Goal: Task Accomplishment & Management: Use online tool/utility

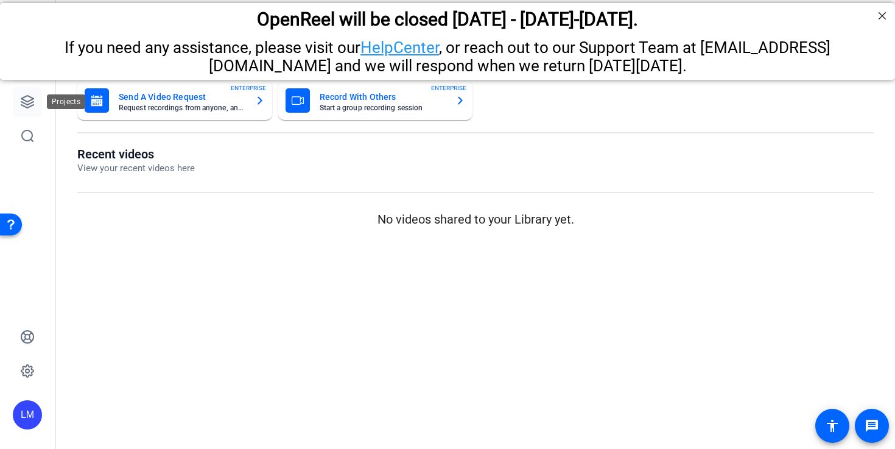
click at [41, 102] on link at bounding box center [27, 101] width 29 height 29
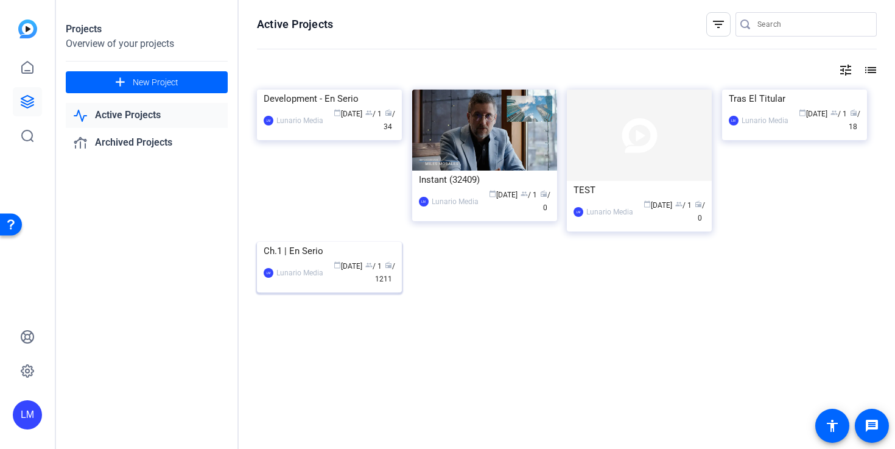
click at [314, 279] on div "Lunario Media" at bounding box center [299, 273] width 47 height 12
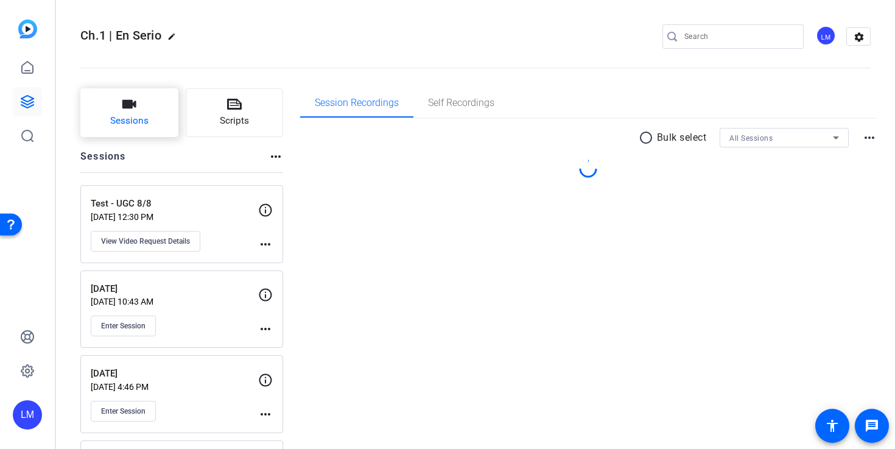
click at [165, 109] on button "Sessions" at bounding box center [129, 112] width 98 height 49
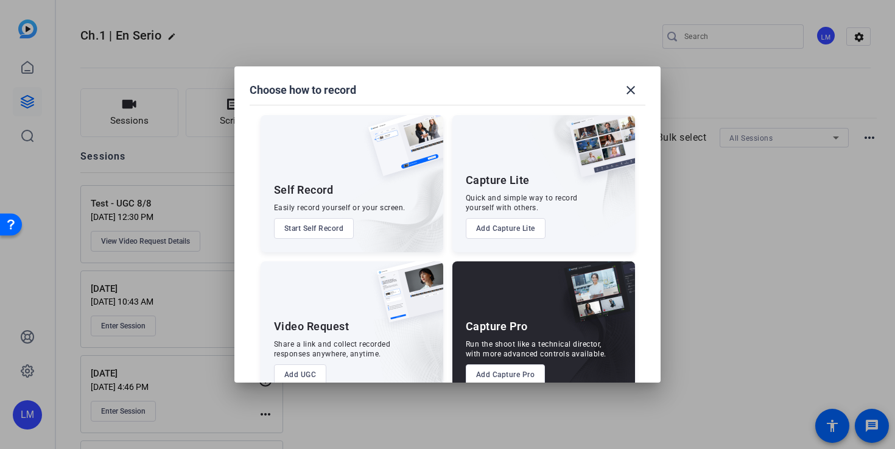
scroll to position [28, 0]
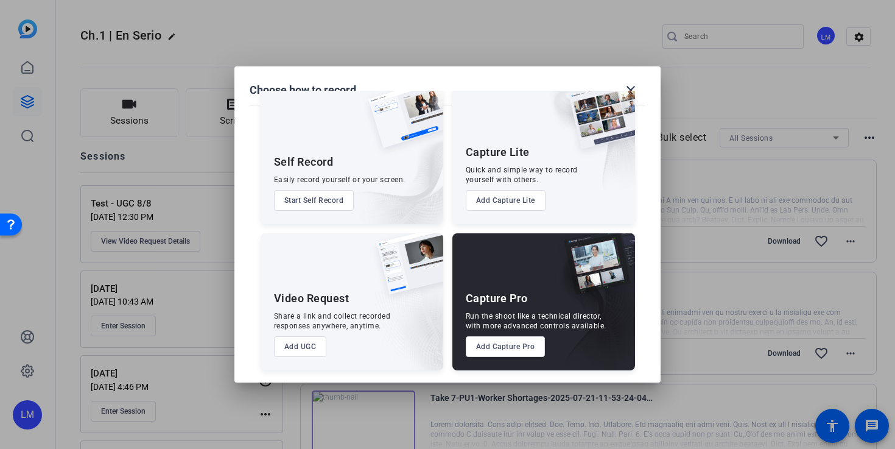
click at [518, 346] on button "Add Capture Pro" at bounding box center [506, 346] width 80 height 21
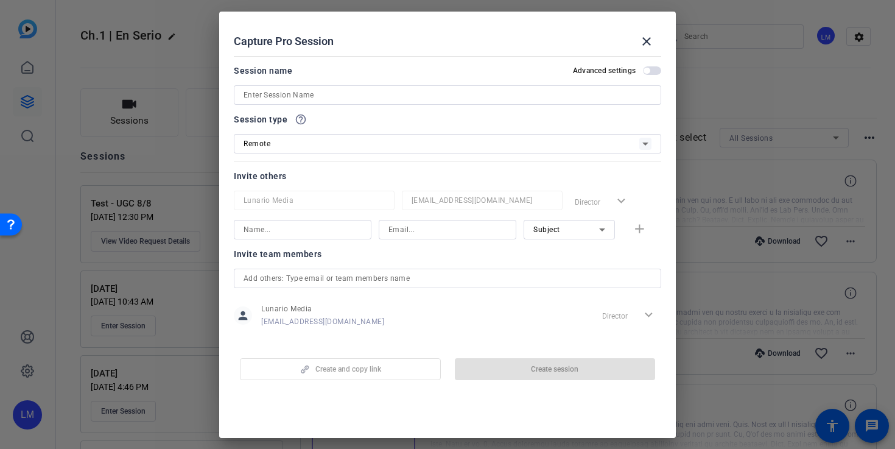
click at [319, 96] on input at bounding box center [448, 95] width 408 height 15
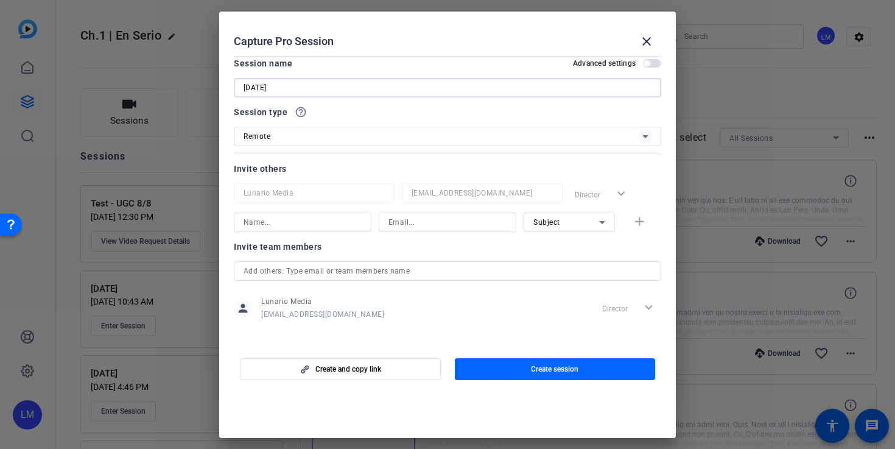
scroll to position [0, 0]
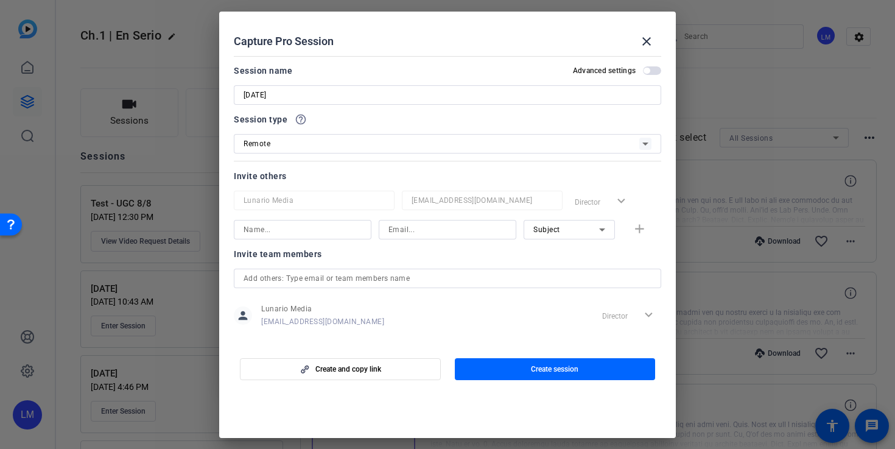
drag, startPoint x: 552, startPoint y: 365, endPoint x: 314, endPoint y: 41, distance: 401.9
click at [313, 35] on openreel-create-edit-capture-pro-session "Capture Pro Session close Session name Advanced settings 8/14/25 Session type h…" at bounding box center [447, 225] width 457 height 426
click at [327, 100] on input "8/14/25" at bounding box center [448, 95] width 408 height 15
type input "[DATE] - Tech rehearsal"
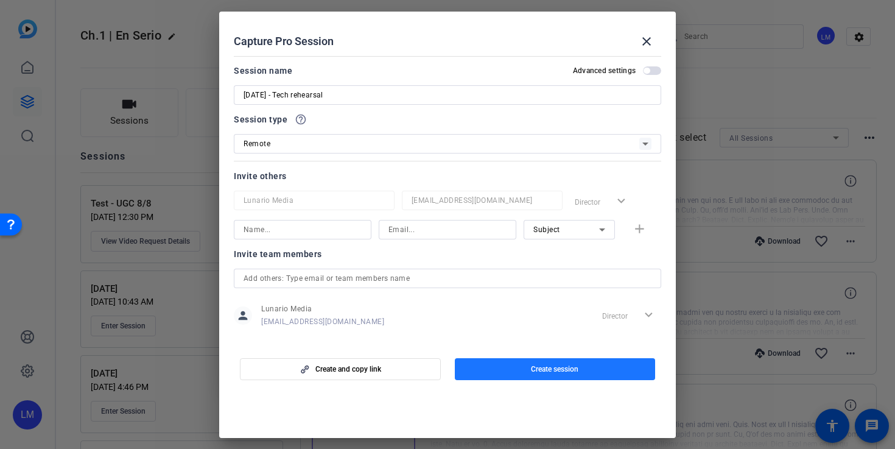
click at [535, 363] on span "button" at bounding box center [555, 368] width 201 height 29
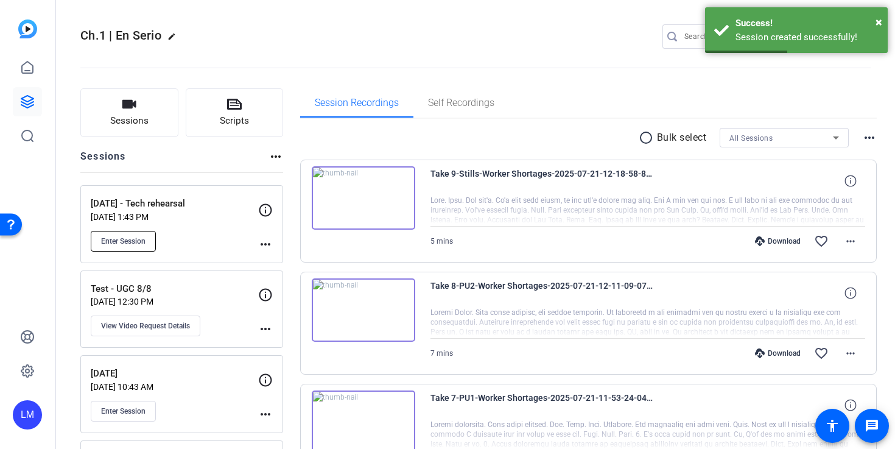
click at [128, 242] on span "Enter Session" at bounding box center [123, 241] width 44 height 10
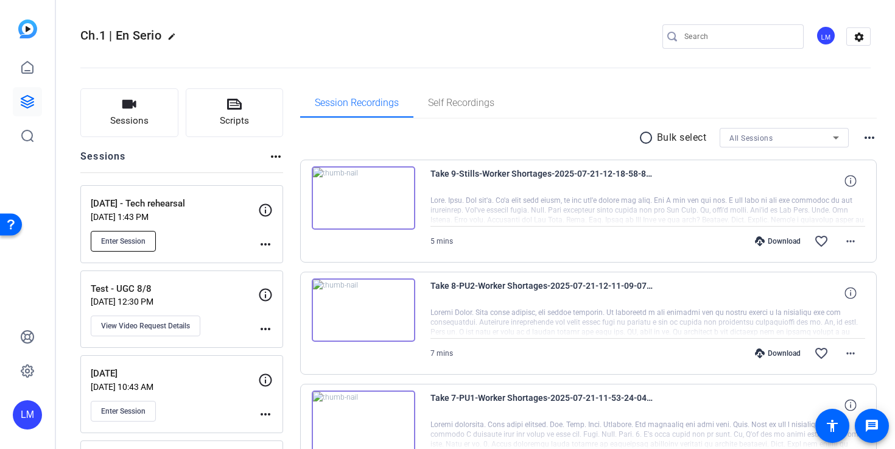
click at [139, 245] on span "Enter Session" at bounding box center [123, 241] width 44 height 10
click at [91, 108] on button "Sessions" at bounding box center [129, 112] width 98 height 49
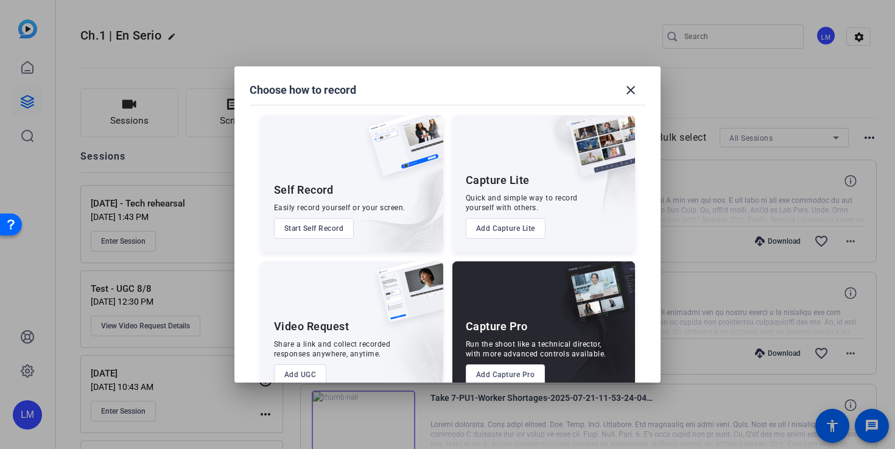
click at [486, 371] on button "Add Capture Pro" at bounding box center [506, 374] width 80 height 21
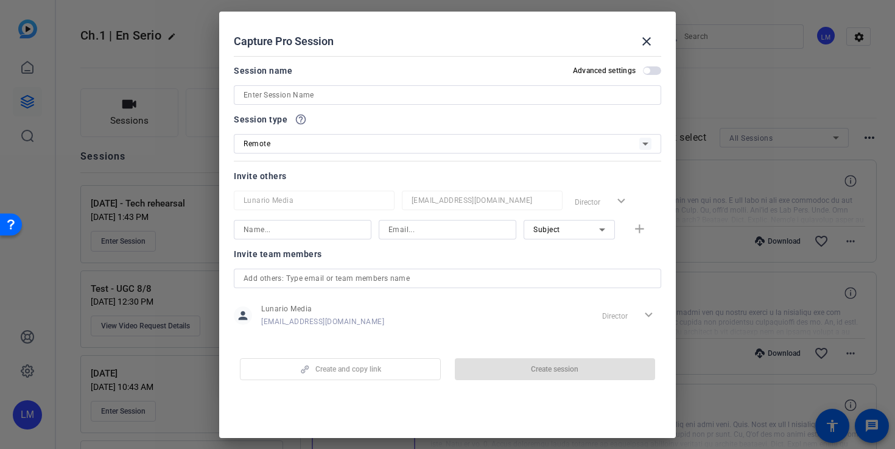
click at [303, 88] on input at bounding box center [448, 95] width 408 height 15
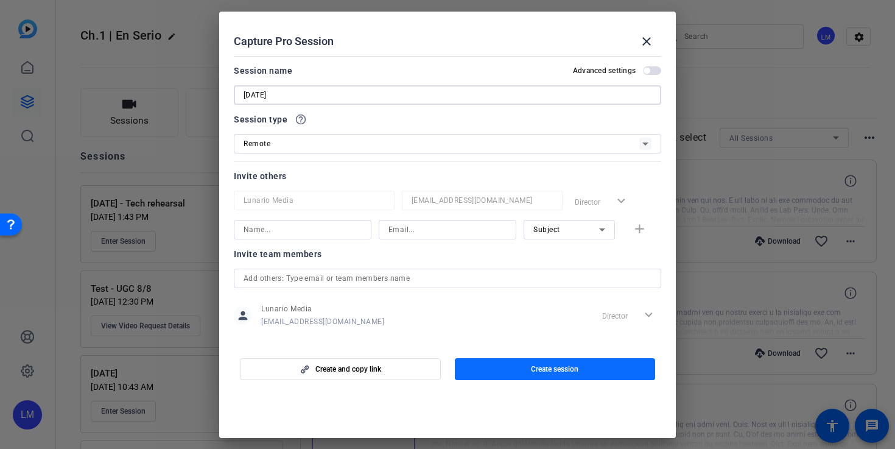
type input "8/15/25"
click at [564, 371] on span "Create session" at bounding box center [554, 369] width 47 height 10
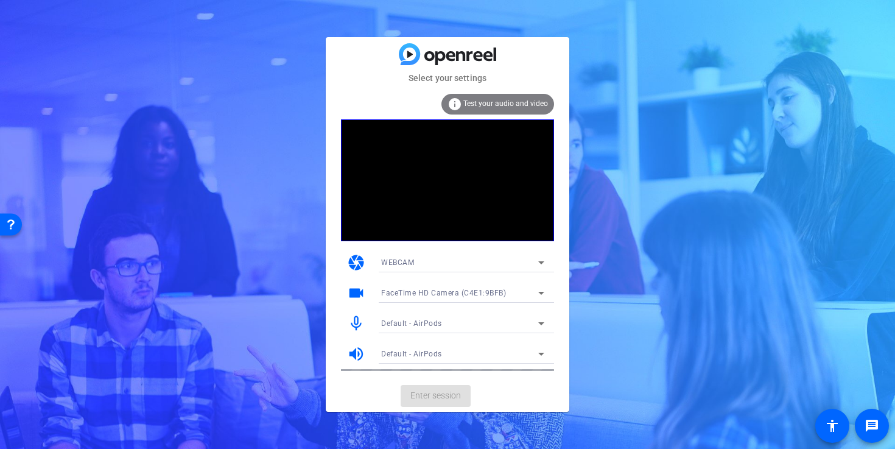
click at [446, 392] on span "Enter session" at bounding box center [435, 395] width 51 height 13
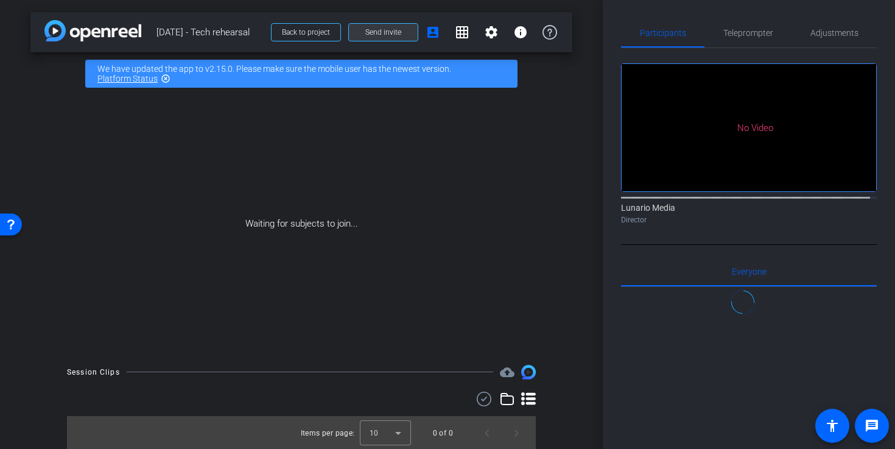
click at [379, 40] on span at bounding box center [383, 32] width 69 height 29
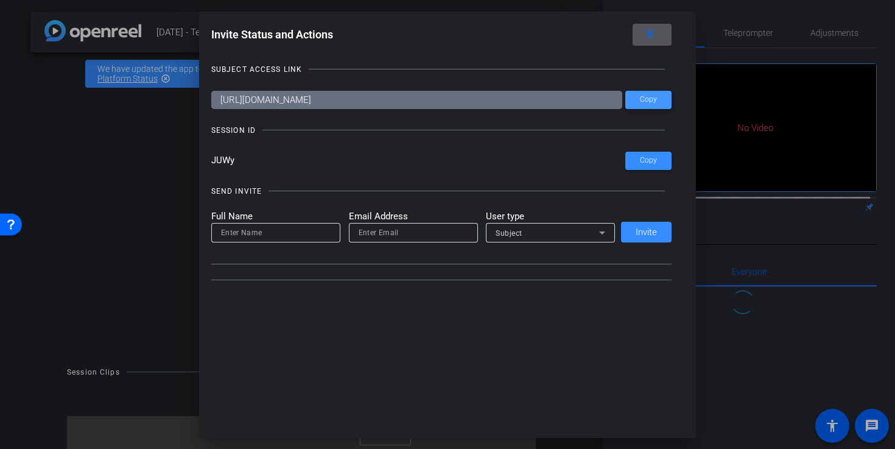
click at [669, 96] on span at bounding box center [648, 99] width 46 height 29
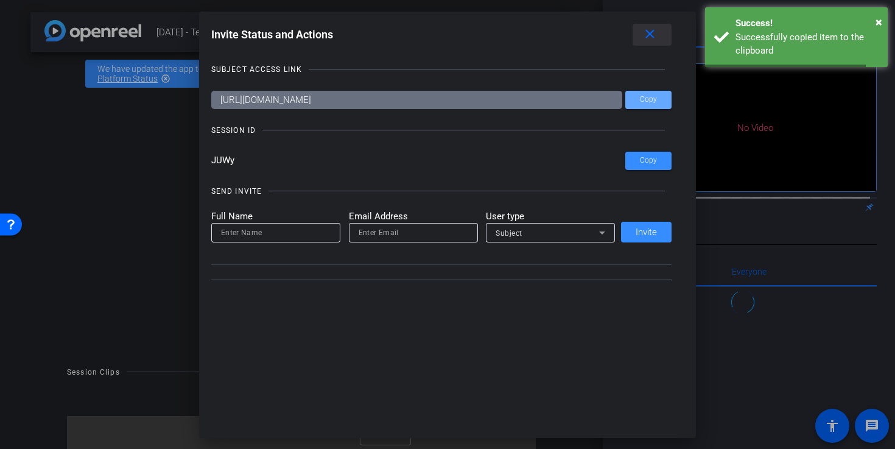
click at [653, 29] on mat-icon "close" at bounding box center [649, 34] width 15 height 15
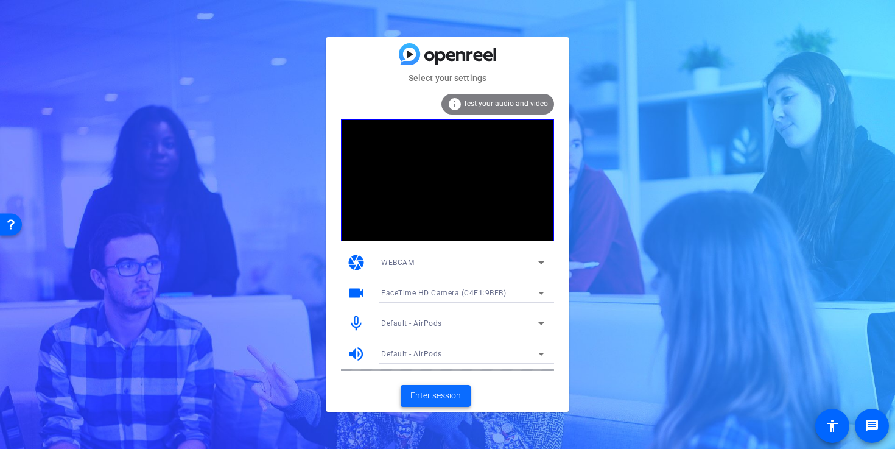
click at [460, 399] on span "Enter session" at bounding box center [435, 395] width 51 height 13
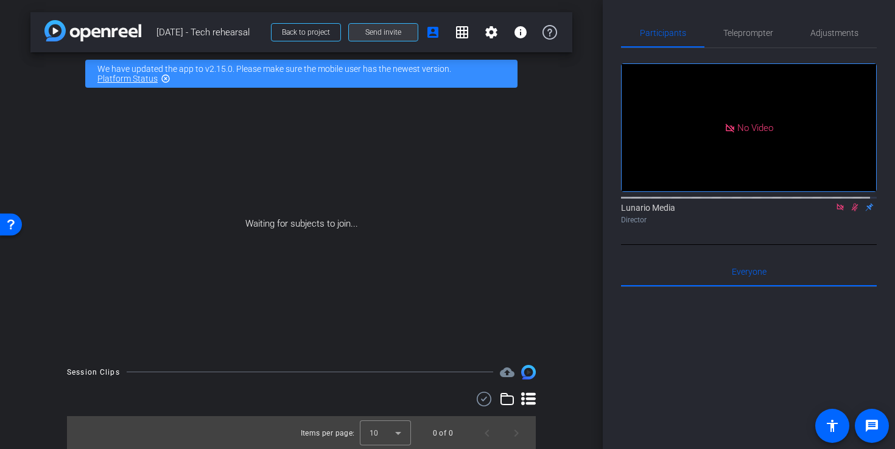
click at [399, 29] on span at bounding box center [383, 32] width 69 height 29
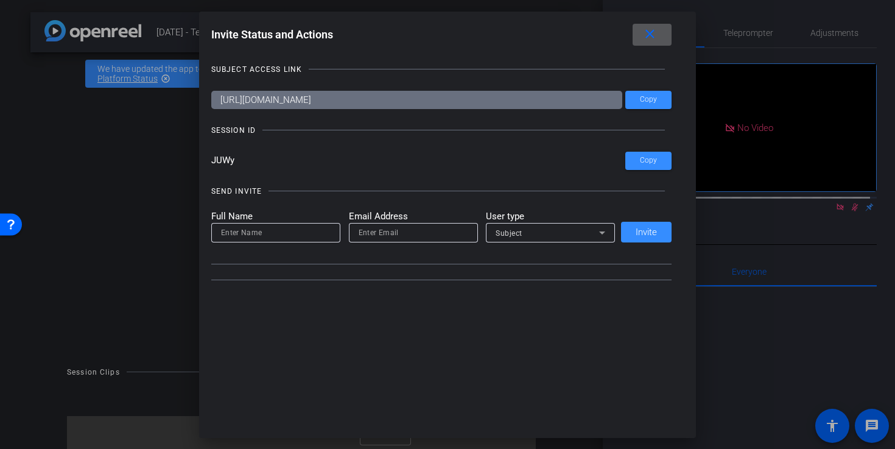
click at [268, 230] on input at bounding box center [276, 232] width 110 height 15
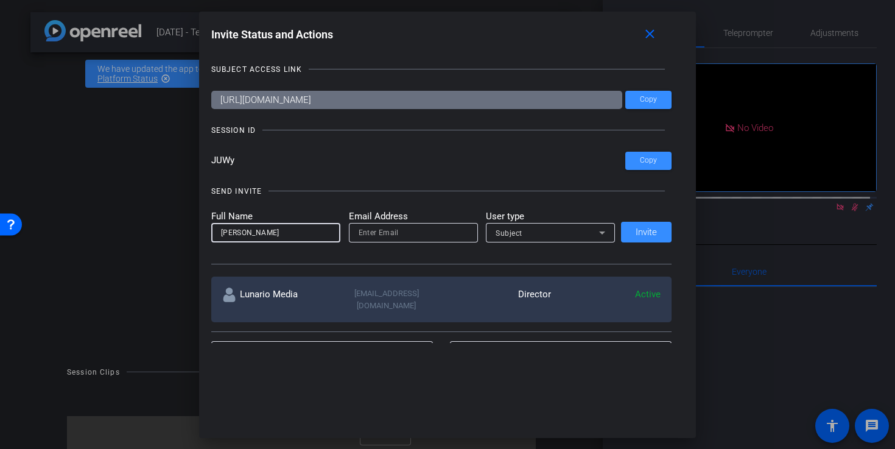
type input "Abel"
type input "abel@lunariomedia.com"
click at [547, 230] on div "Subject" at bounding box center [547, 232] width 103 height 15
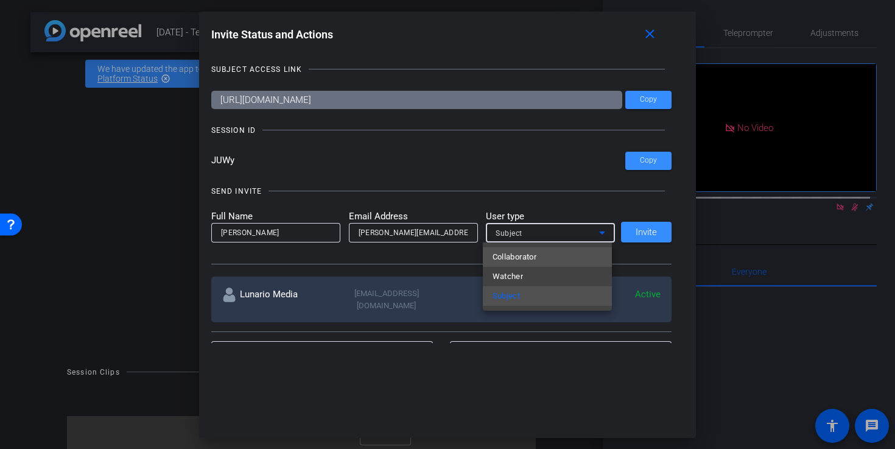
click at [541, 262] on mat-option "Collaborator" at bounding box center [547, 256] width 129 height 19
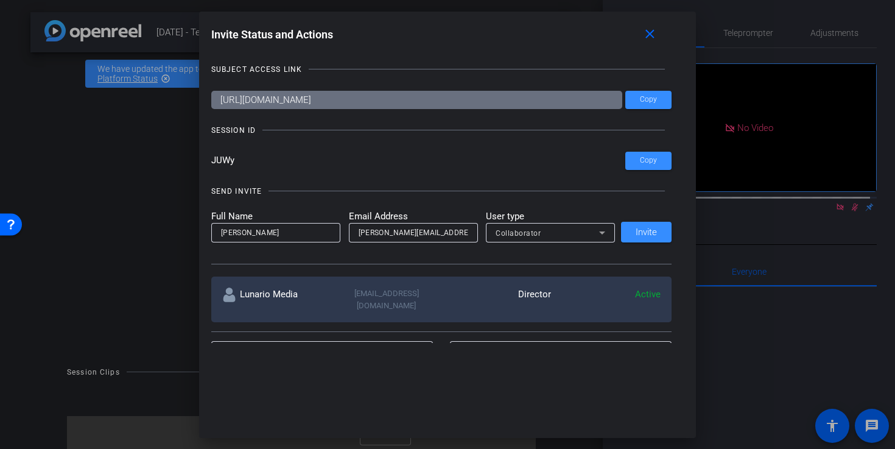
click at [558, 245] on div at bounding box center [550, 248] width 129 height 13
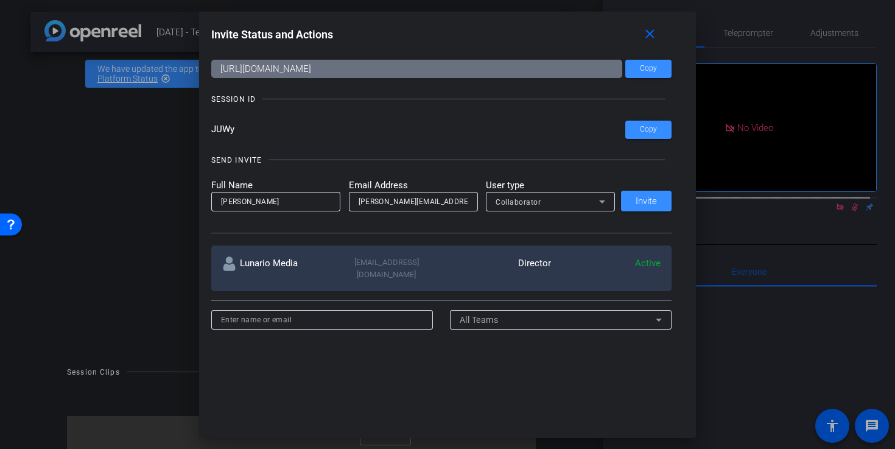
scroll to position [100, 0]
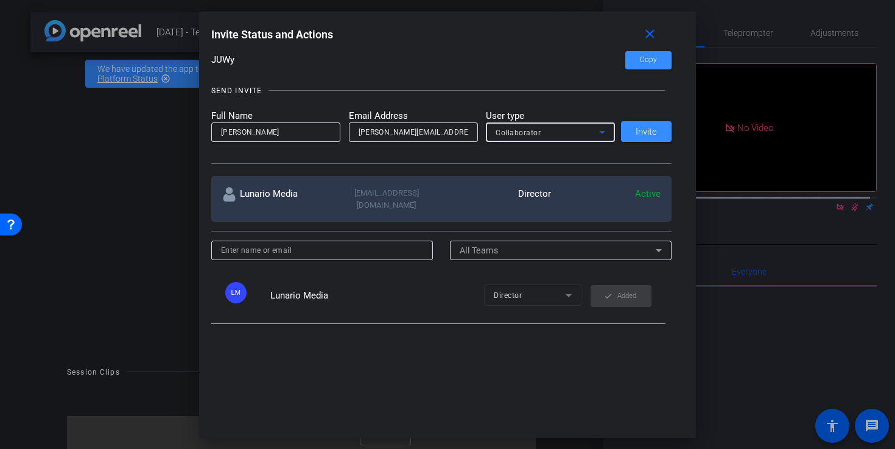
click at [559, 130] on div "Collaborator" at bounding box center [547, 132] width 103 height 15
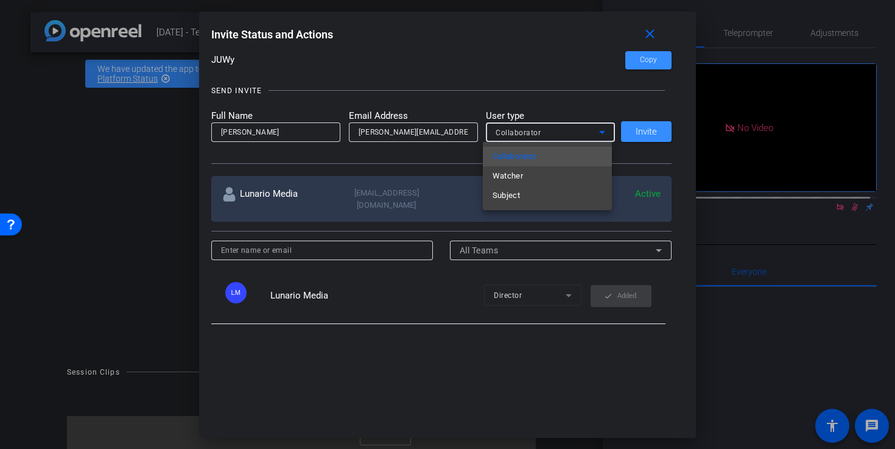
click at [559, 130] on div at bounding box center [447, 224] width 895 height 449
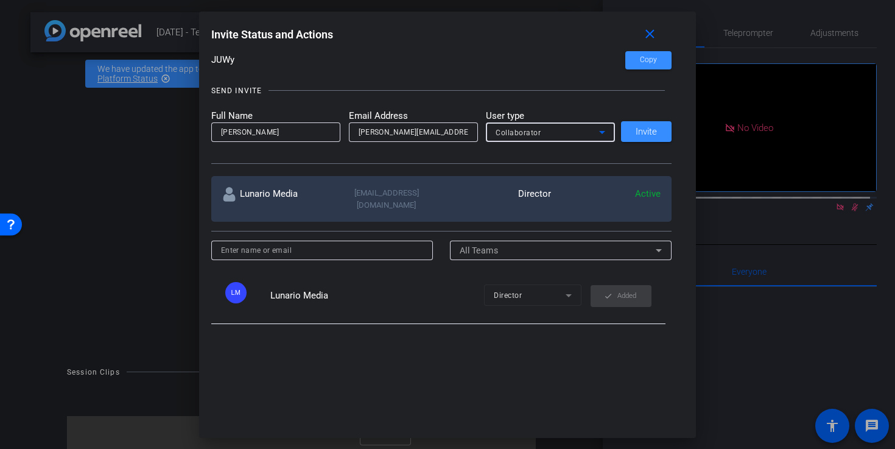
click at [597, 129] on icon at bounding box center [602, 132] width 15 height 15
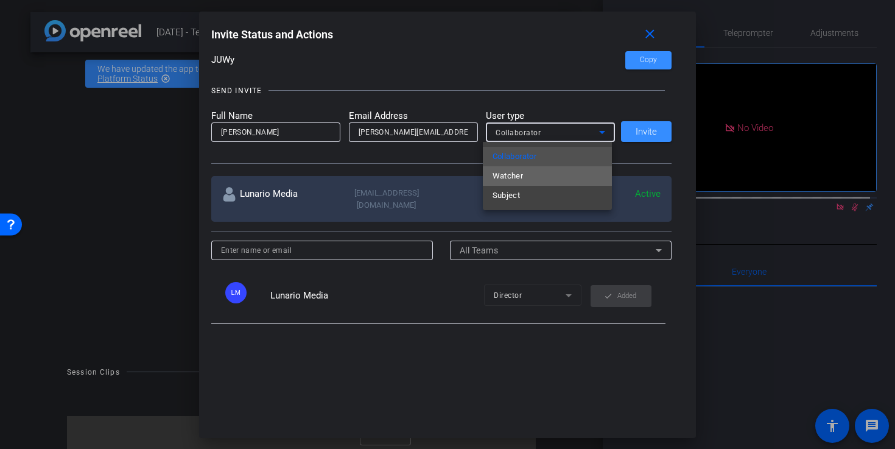
click at [573, 175] on mat-option "Watcher" at bounding box center [547, 175] width 129 height 19
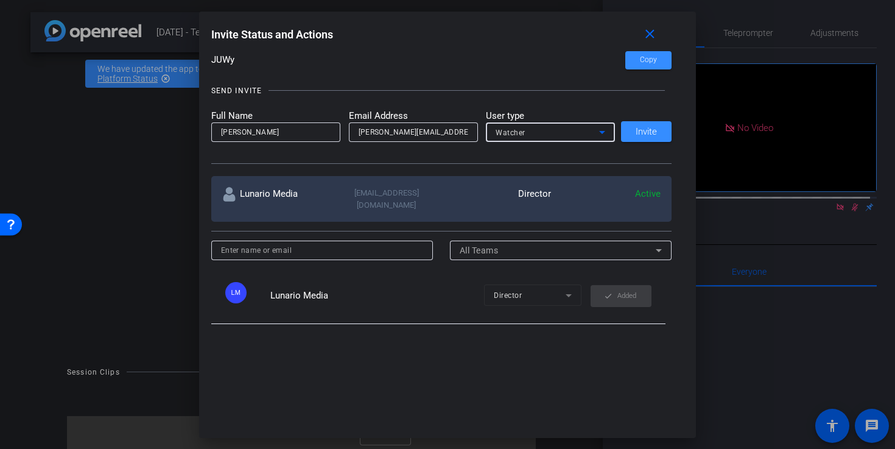
click at [565, 85] on div "SEND INVITE" at bounding box center [441, 91] width 461 height 12
click at [636, 131] on span "Invite" at bounding box center [646, 131] width 21 height 9
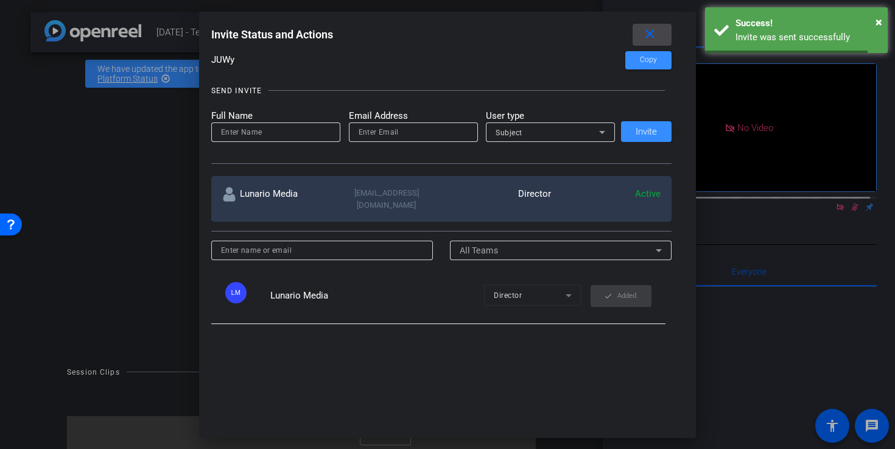
click at [655, 40] on mat-icon "close" at bounding box center [649, 34] width 15 height 15
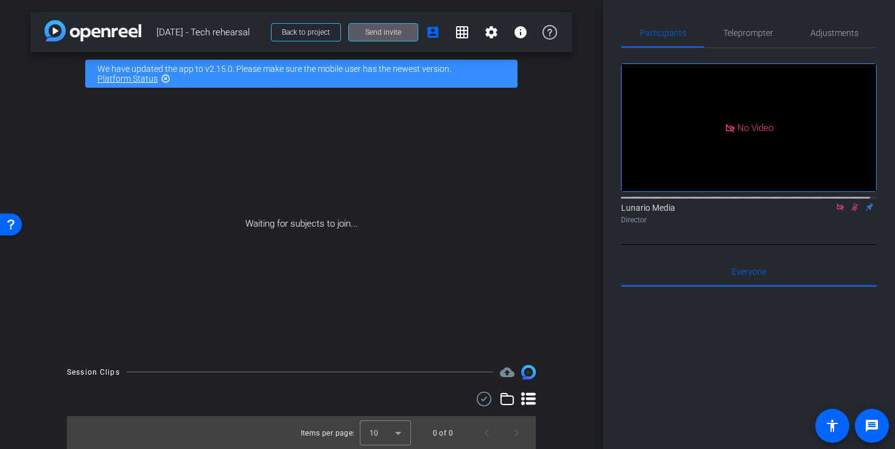
click at [369, 40] on span at bounding box center [383, 32] width 69 height 29
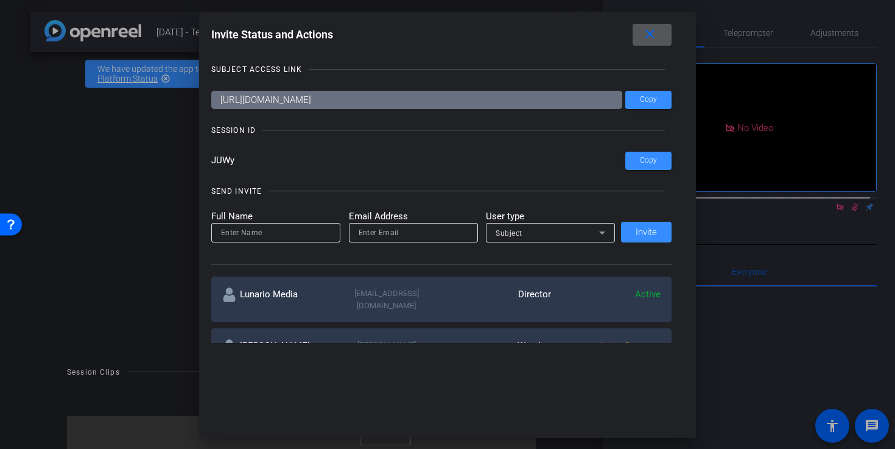
scroll to position [113, 0]
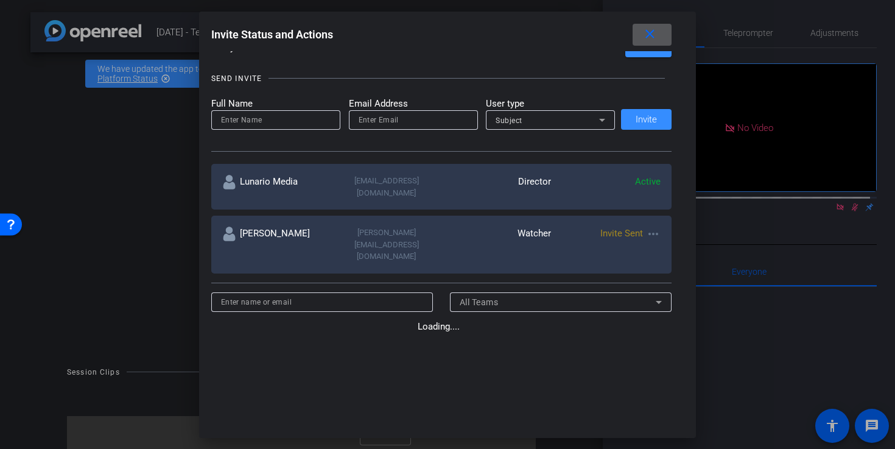
click at [663, 31] on span at bounding box center [652, 34] width 39 height 29
